Goal: Task Accomplishment & Management: Manage account settings

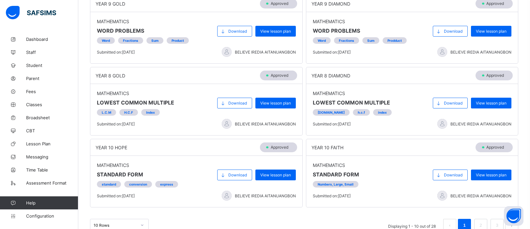
scroll to position [258, 0]
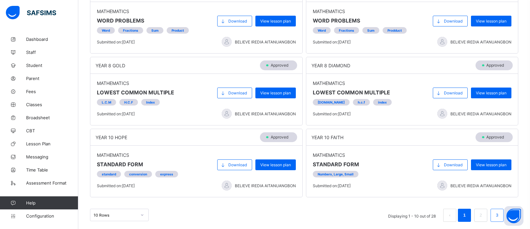
click at [498, 216] on link "3" at bounding box center [497, 215] width 6 height 8
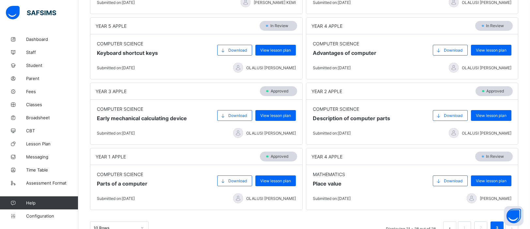
scroll to position [161, 0]
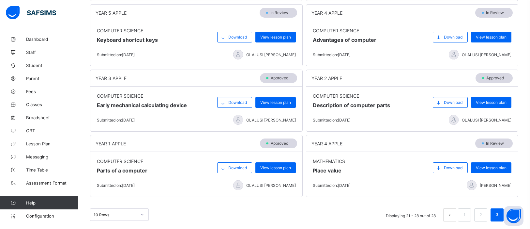
click at [141, 215] on div "10 Rows" at bounding box center [119, 214] width 59 height 12
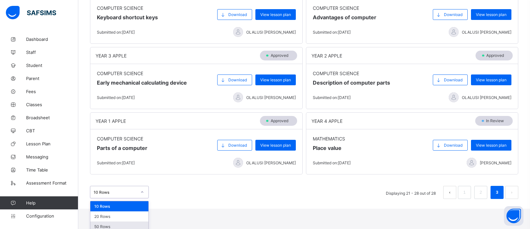
click at [123, 222] on div "50 Rows" at bounding box center [119, 226] width 58 height 10
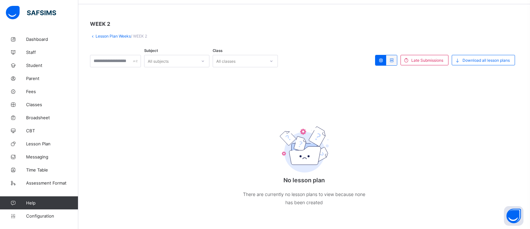
scroll to position [22, 0]
click at [96, 36] on link "Lesson Plan Weeks" at bounding box center [113, 36] width 35 height 5
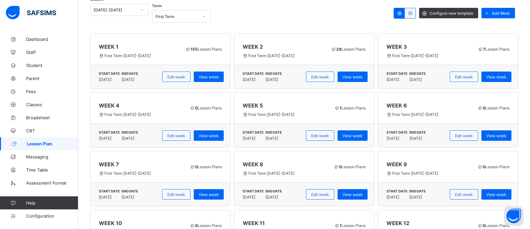
scroll to position [87, 0]
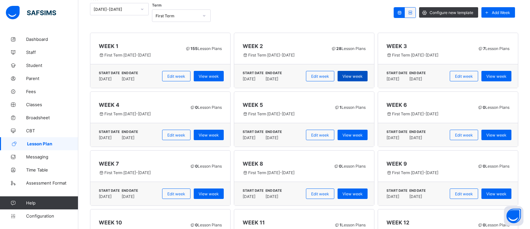
click at [360, 74] on span "View week" at bounding box center [353, 76] width 20 height 5
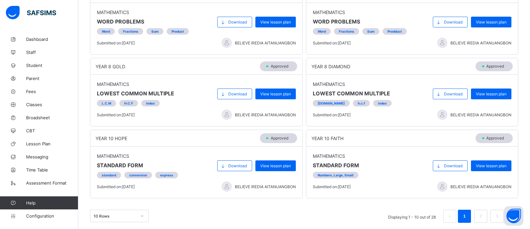
scroll to position [258, 0]
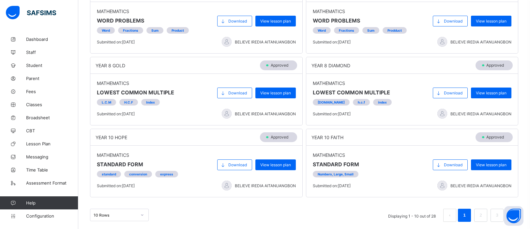
click at [144, 213] on div "10 Rows" at bounding box center [119, 214] width 59 height 12
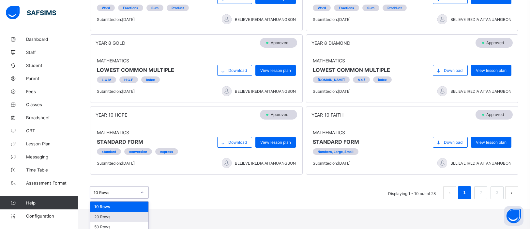
click at [120, 216] on div "20 Rows" at bounding box center [119, 216] width 58 height 10
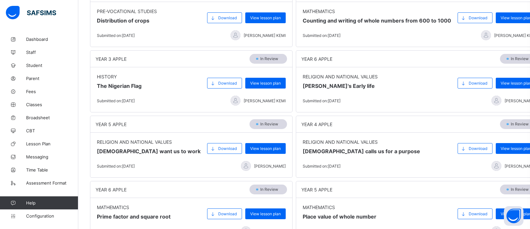
scroll to position [590, 0]
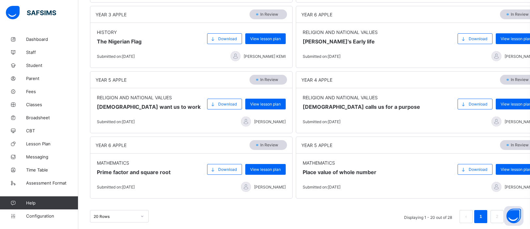
click at [141, 211] on div "20 Rows" at bounding box center [119, 216] width 59 height 12
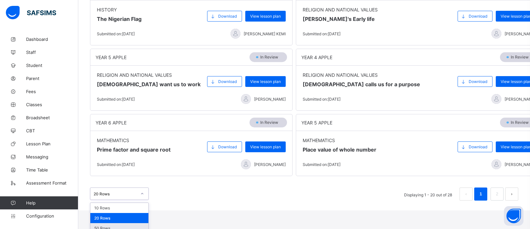
click at [123, 224] on div "50 Rows" at bounding box center [119, 228] width 58 height 10
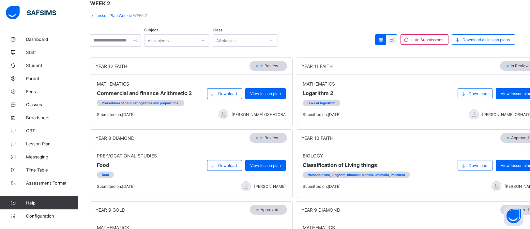
scroll to position [0, 0]
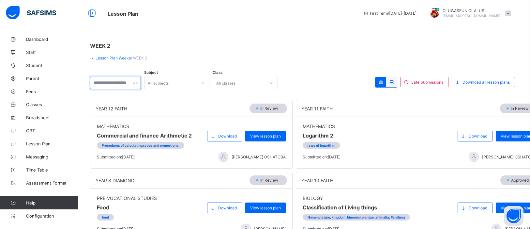
click at [114, 81] on input "text" at bounding box center [115, 83] width 51 height 12
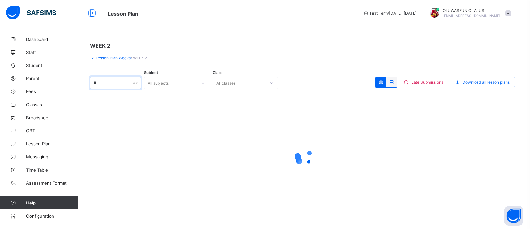
type input "**"
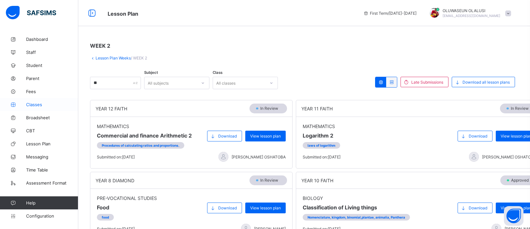
click at [39, 107] on link "Classes" at bounding box center [39, 104] width 78 height 13
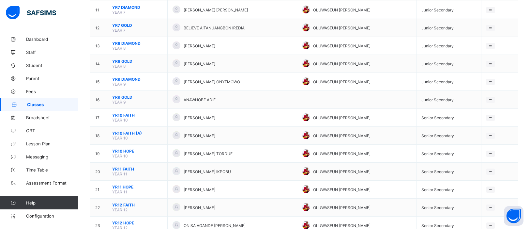
scroll to position [267, 0]
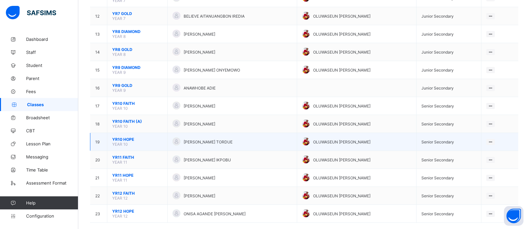
click at [146, 137] on span "YR10 HOPE" at bounding box center [137, 139] width 50 height 5
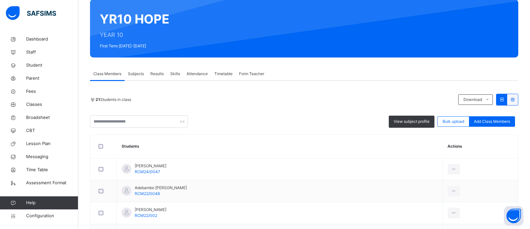
scroll to position [54, 0]
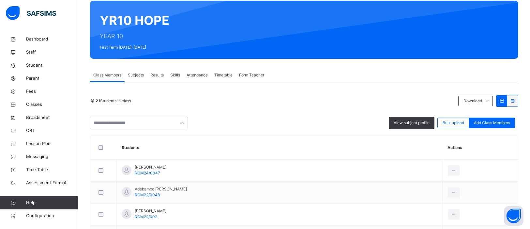
click at [199, 78] on div "Attendance" at bounding box center [197, 75] width 28 height 13
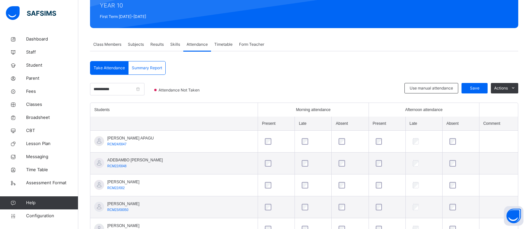
scroll to position [84, 0]
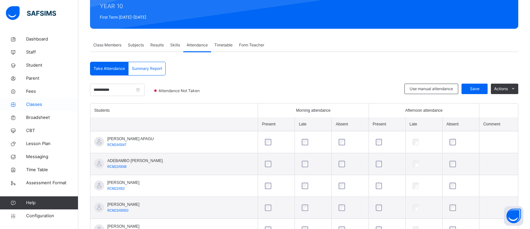
click at [29, 102] on span "Classes" at bounding box center [52, 104] width 52 height 7
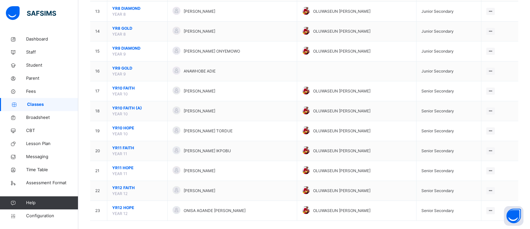
scroll to position [324, 0]
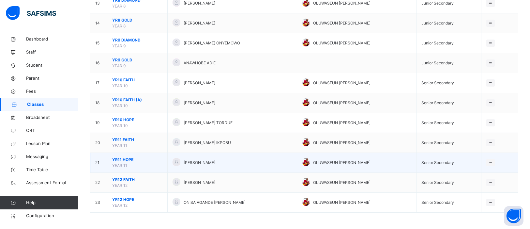
click at [146, 161] on span "YR11 HOPE" at bounding box center [137, 160] width 50 height 6
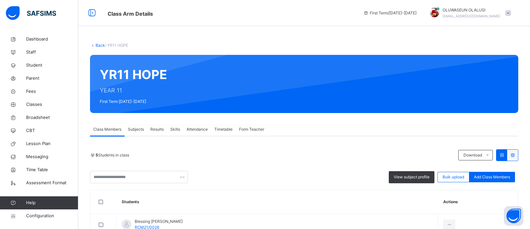
scroll to position [130, 0]
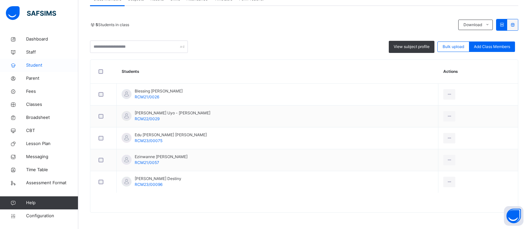
scroll to position [130, 0]
click at [23, 65] on icon at bounding box center [13, 65] width 26 height 5
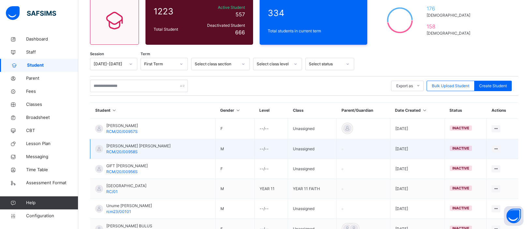
scroll to position [130, 0]
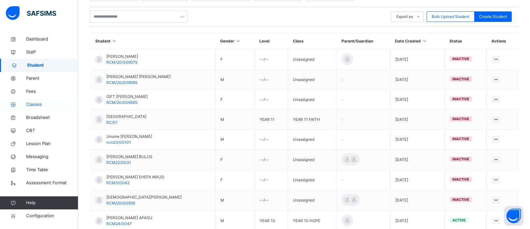
click at [40, 108] on link "Classes" at bounding box center [39, 104] width 78 height 13
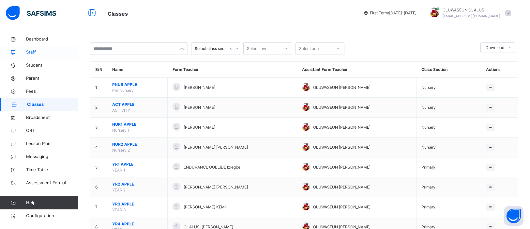
click at [30, 55] on span "Staff" at bounding box center [52, 52] width 52 height 7
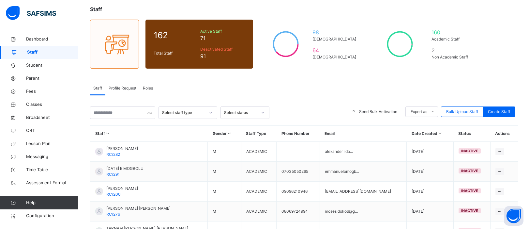
scroll to position [38, 0]
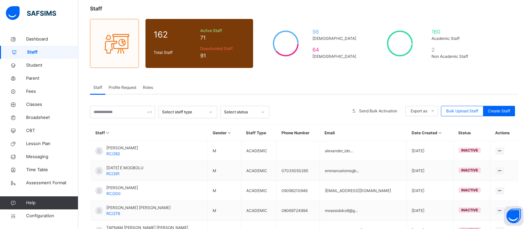
click at [131, 87] on span "Profile Request" at bounding box center [123, 87] width 28 height 6
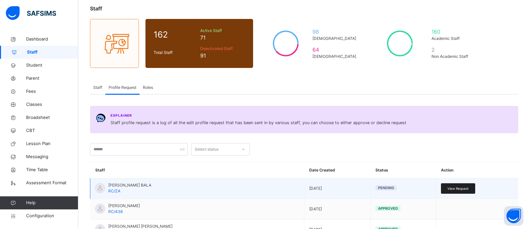
click at [454, 186] on span "View Request" at bounding box center [458, 188] width 21 height 5
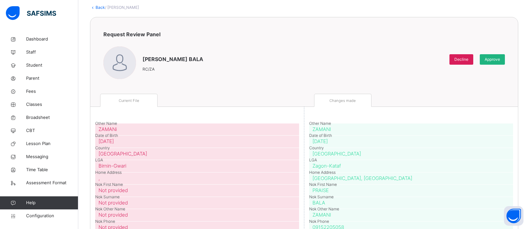
click at [499, 62] on span "Approve" at bounding box center [492, 59] width 15 height 6
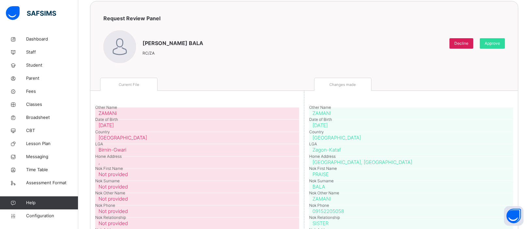
scroll to position [51, 0]
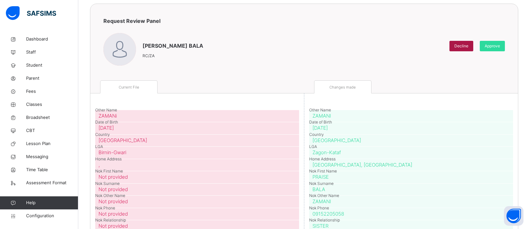
click at [467, 47] on span "Decline" at bounding box center [461, 46] width 14 height 6
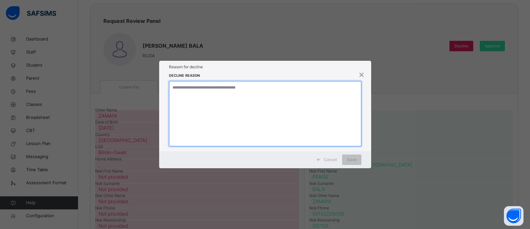
click at [271, 100] on textarea at bounding box center [265, 113] width 192 height 65
type textarea "**********"
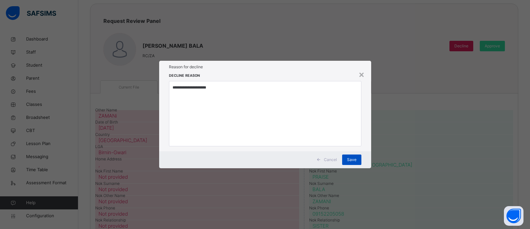
click at [350, 158] on span "Save" at bounding box center [351, 160] width 9 height 6
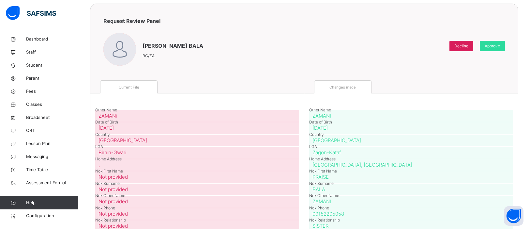
scroll to position [38, 0]
